Goal: Task Accomplishment & Management: Manage account settings

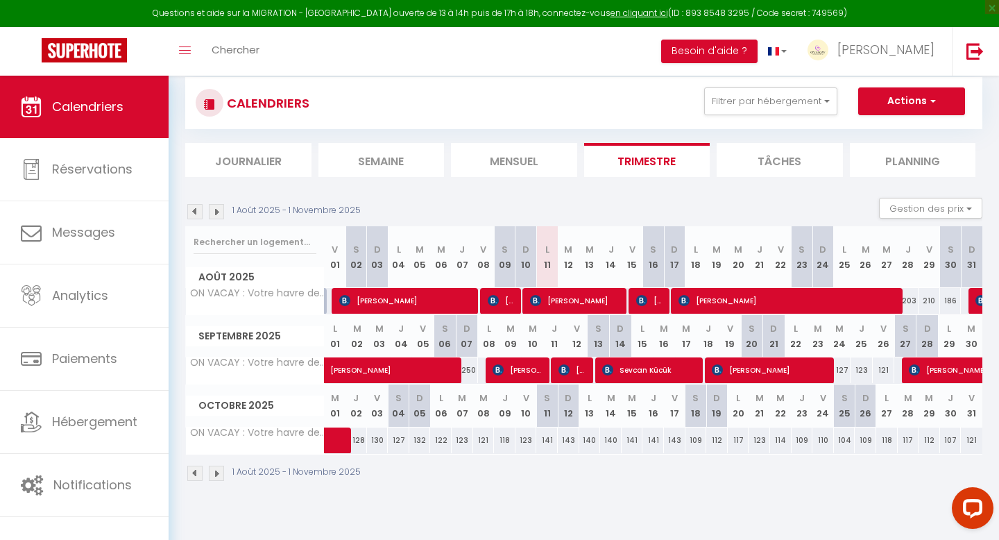
scroll to position [29, 0]
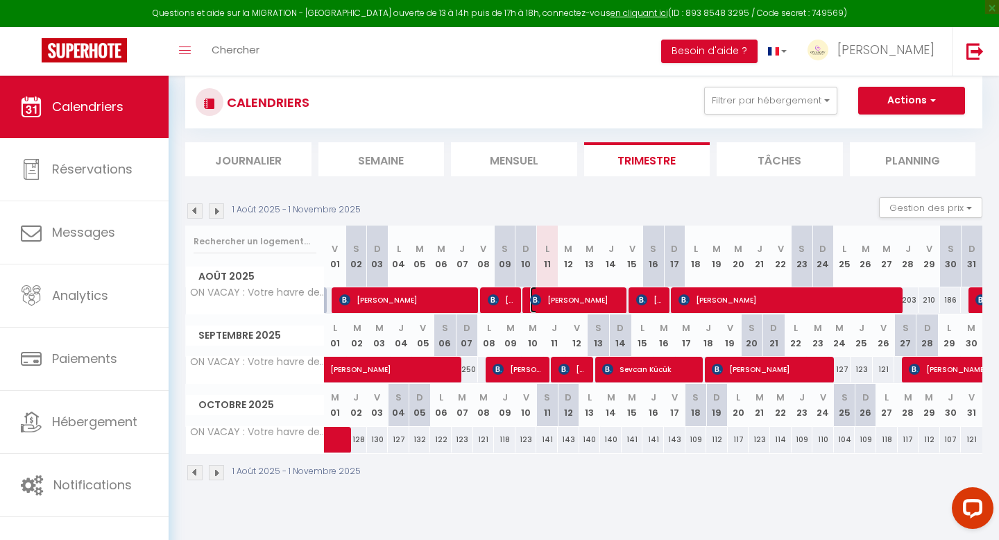
click at [584, 298] on span "[PERSON_NAME]" at bounding box center [576, 299] width 93 height 26
select select "OK"
select select "1"
select select "0"
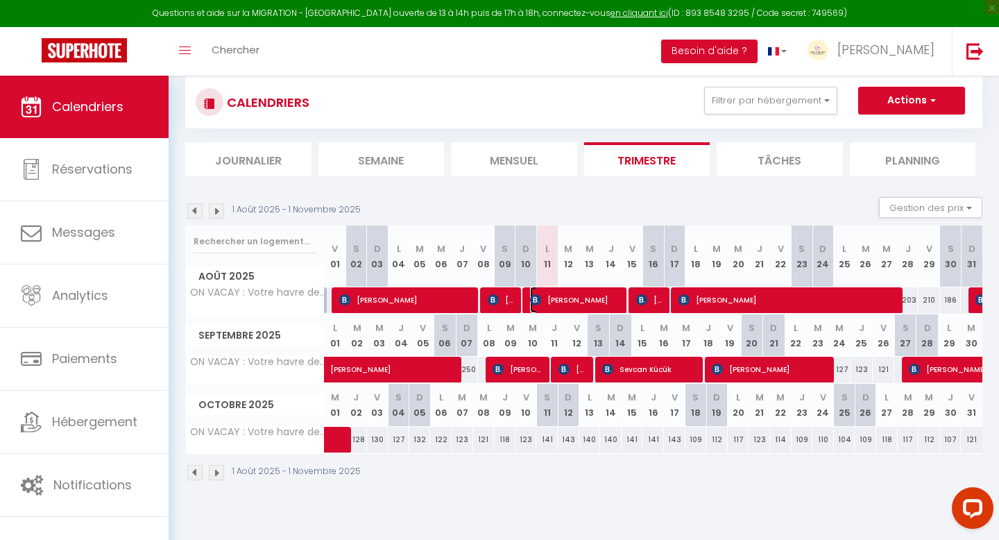
select select "1"
select select
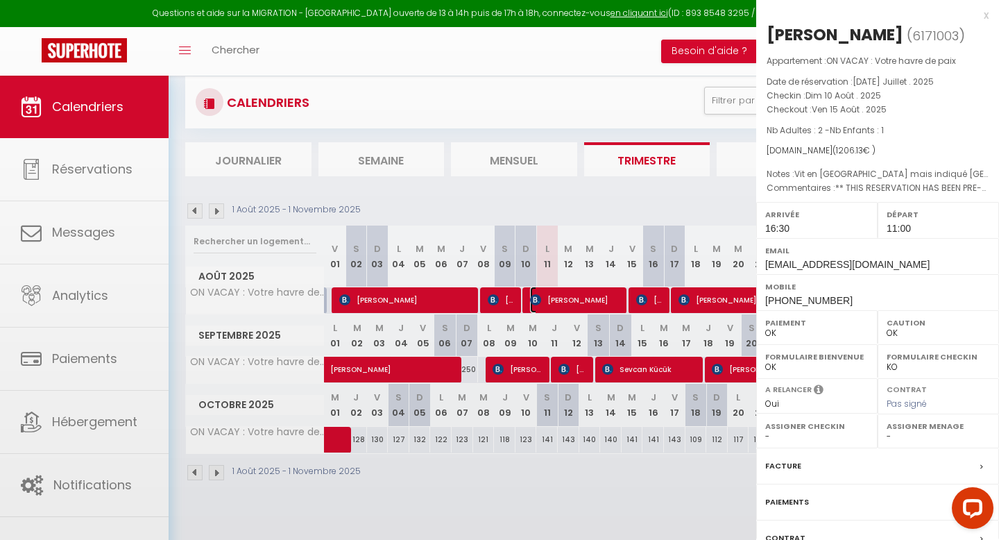
select select "32003"
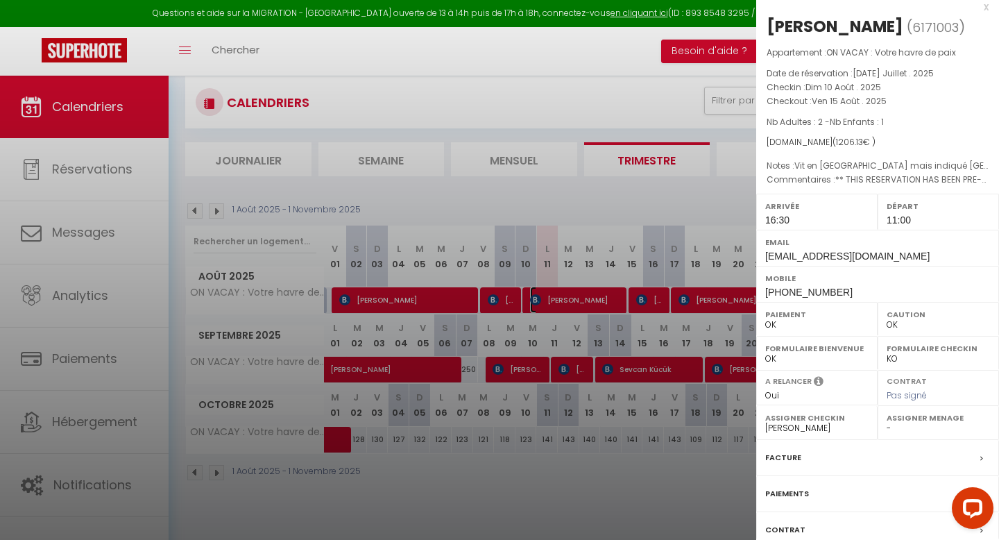
scroll to position [0, 0]
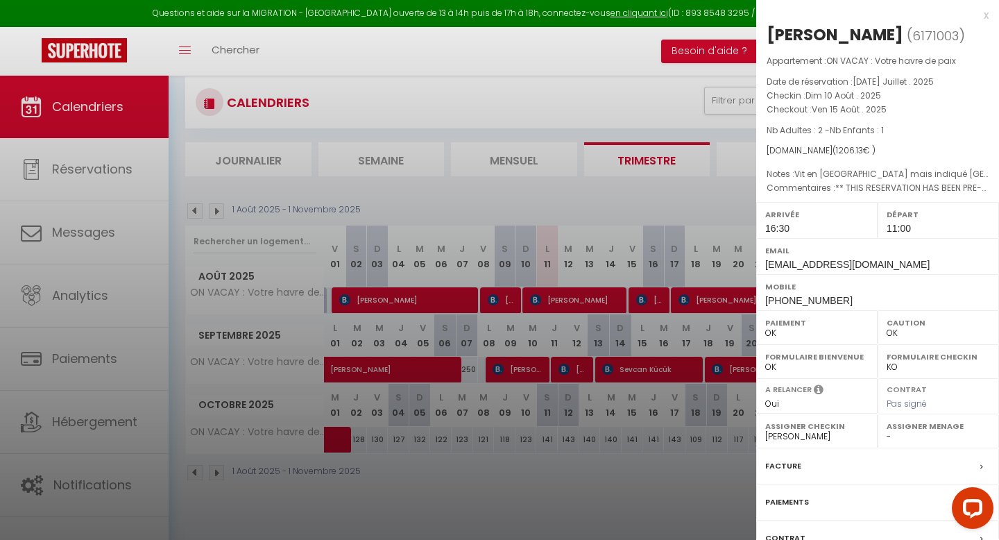
click at [980, 16] on div "x" at bounding box center [872, 15] width 232 height 17
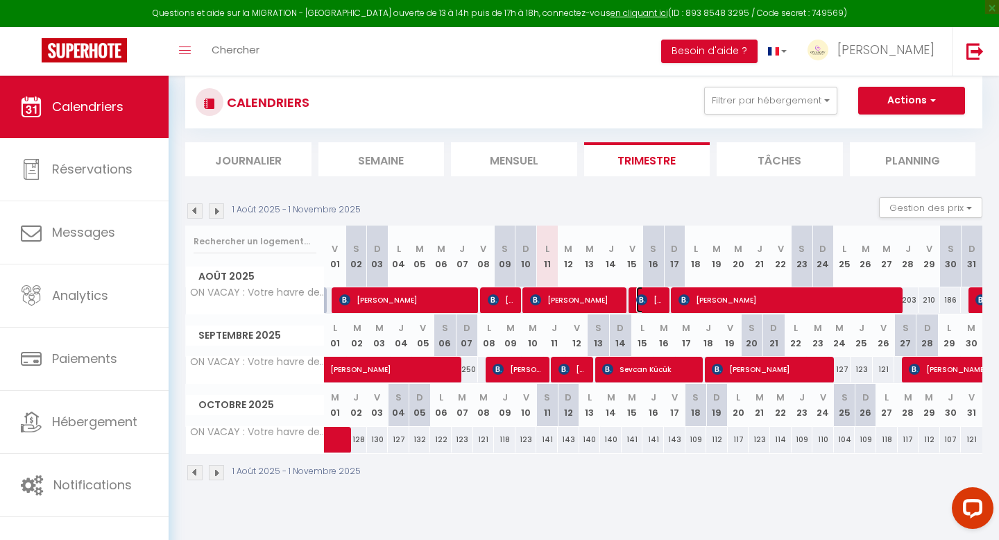
click at [644, 301] on img at bounding box center [641, 299] width 11 height 11
select select "KO"
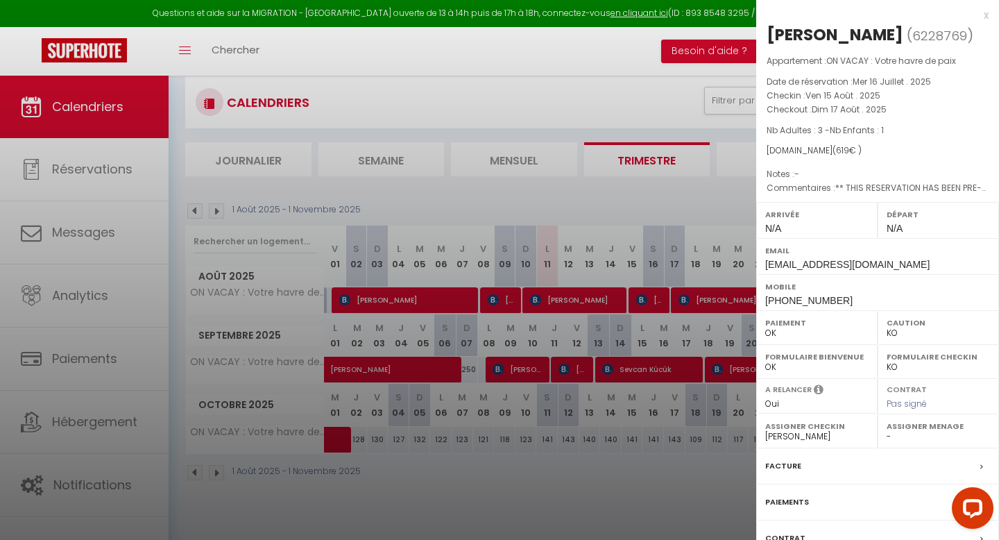
click at [986, 14] on div "x" at bounding box center [872, 15] width 232 height 17
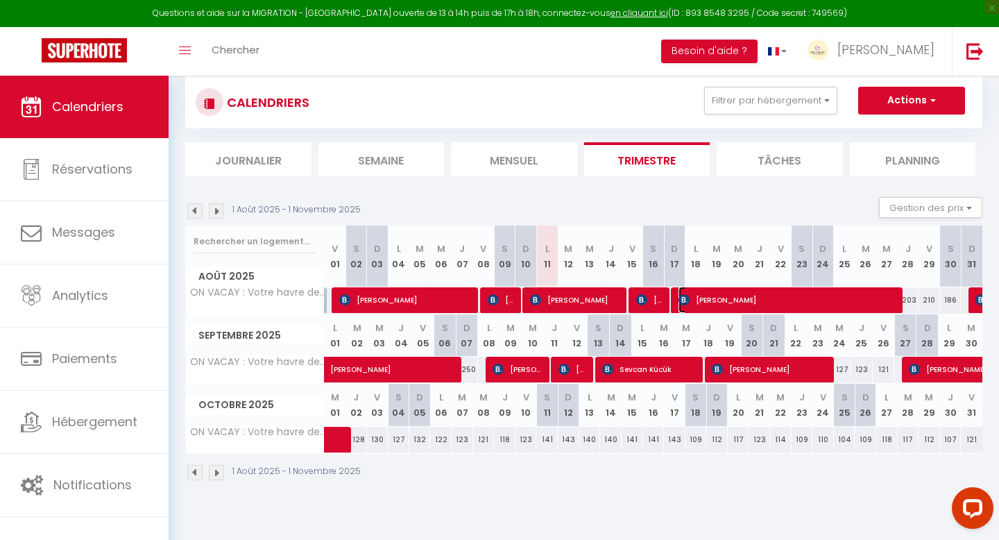
click at [771, 311] on span "[PERSON_NAME]" at bounding box center [789, 299] width 222 height 26
select select "1"
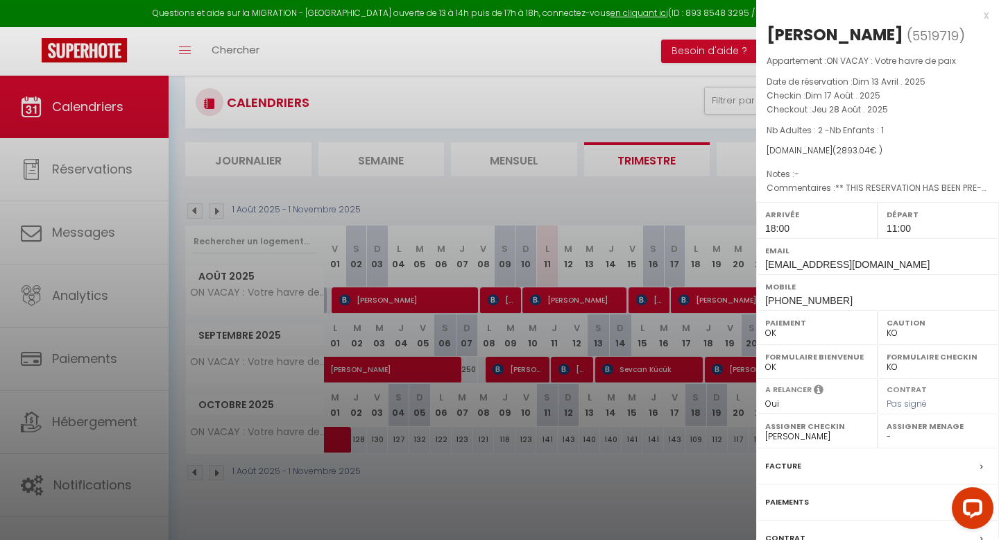
click at [985, 13] on div "x" at bounding box center [872, 15] width 232 height 17
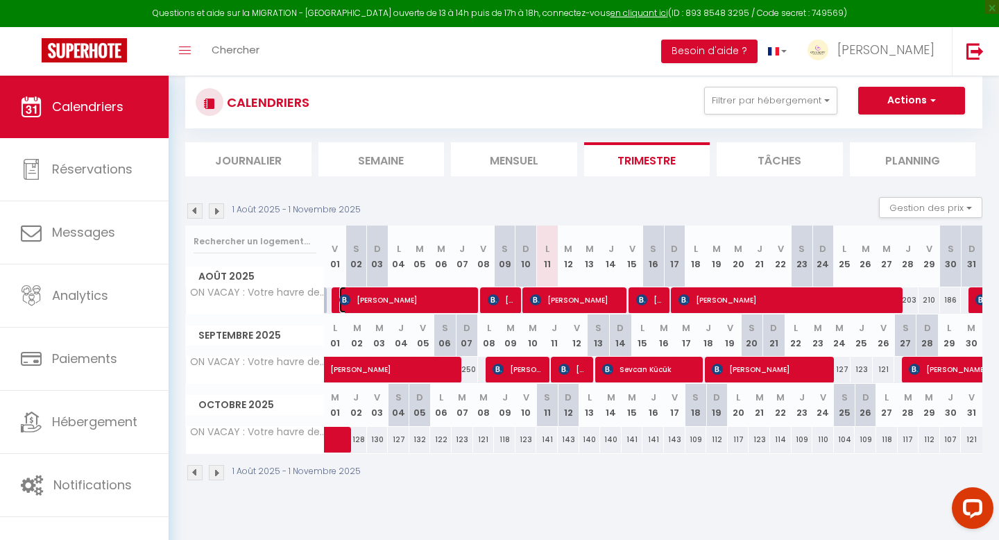
click at [430, 299] on span "[PERSON_NAME]" at bounding box center [407, 299] width 136 height 26
select select "OK"
select select "40928"
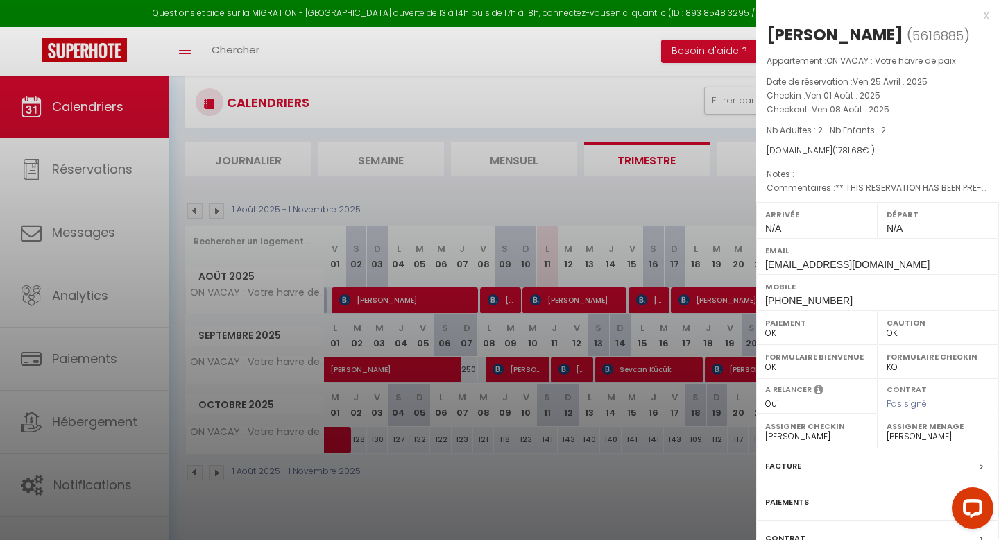
click at [986, 15] on div "x" at bounding box center [872, 15] width 232 height 17
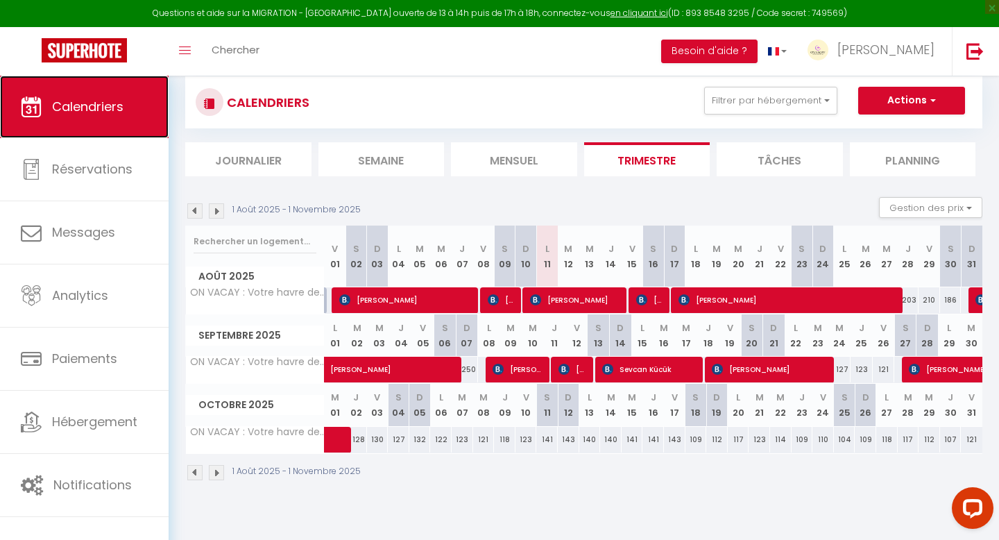
click at [85, 103] on span "Calendriers" at bounding box center [87, 106] width 71 height 17
